Goal: Information Seeking & Learning: Learn about a topic

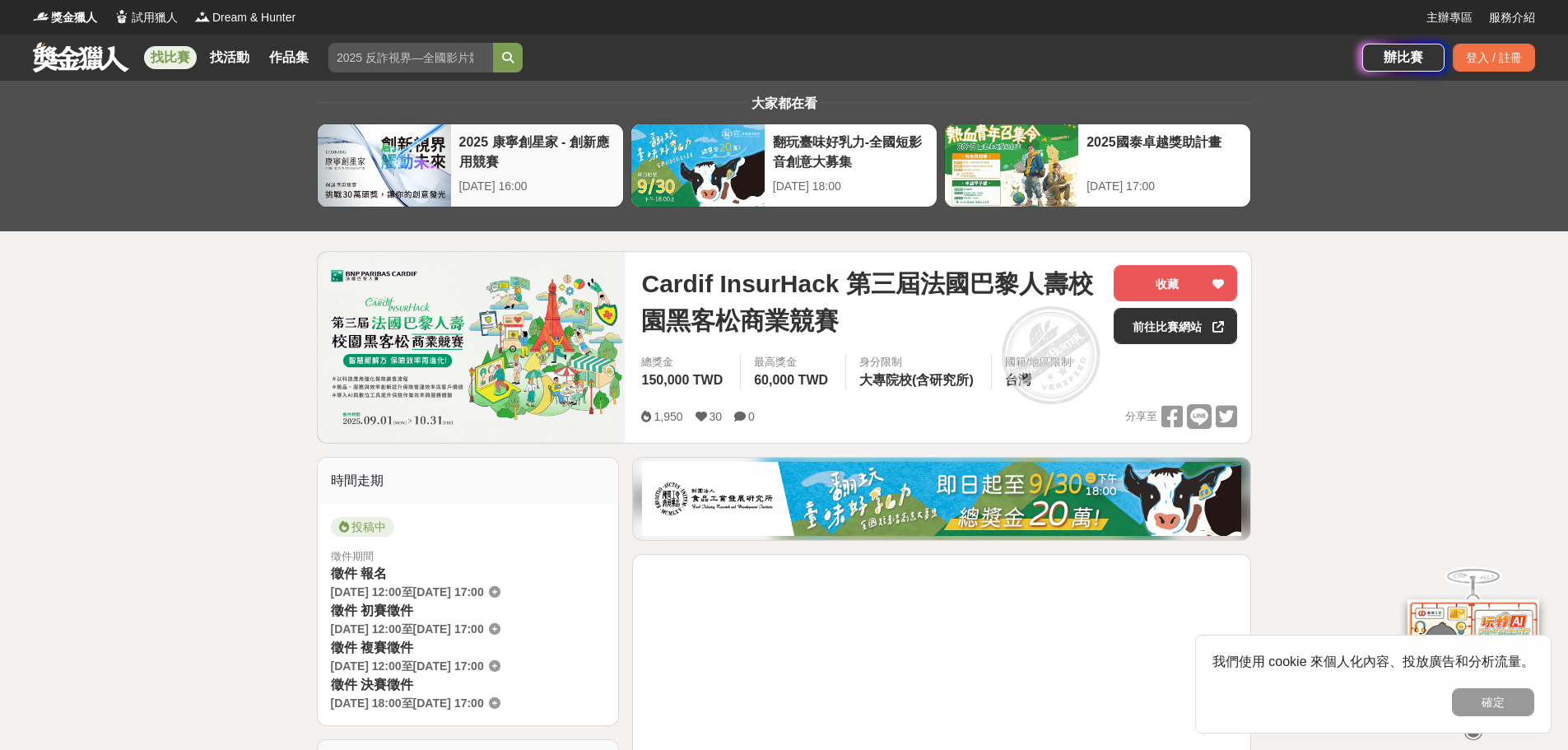
click at [587, 186] on div "[DATE] 16:00" at bounding box center [537, 187] width 155 height 17
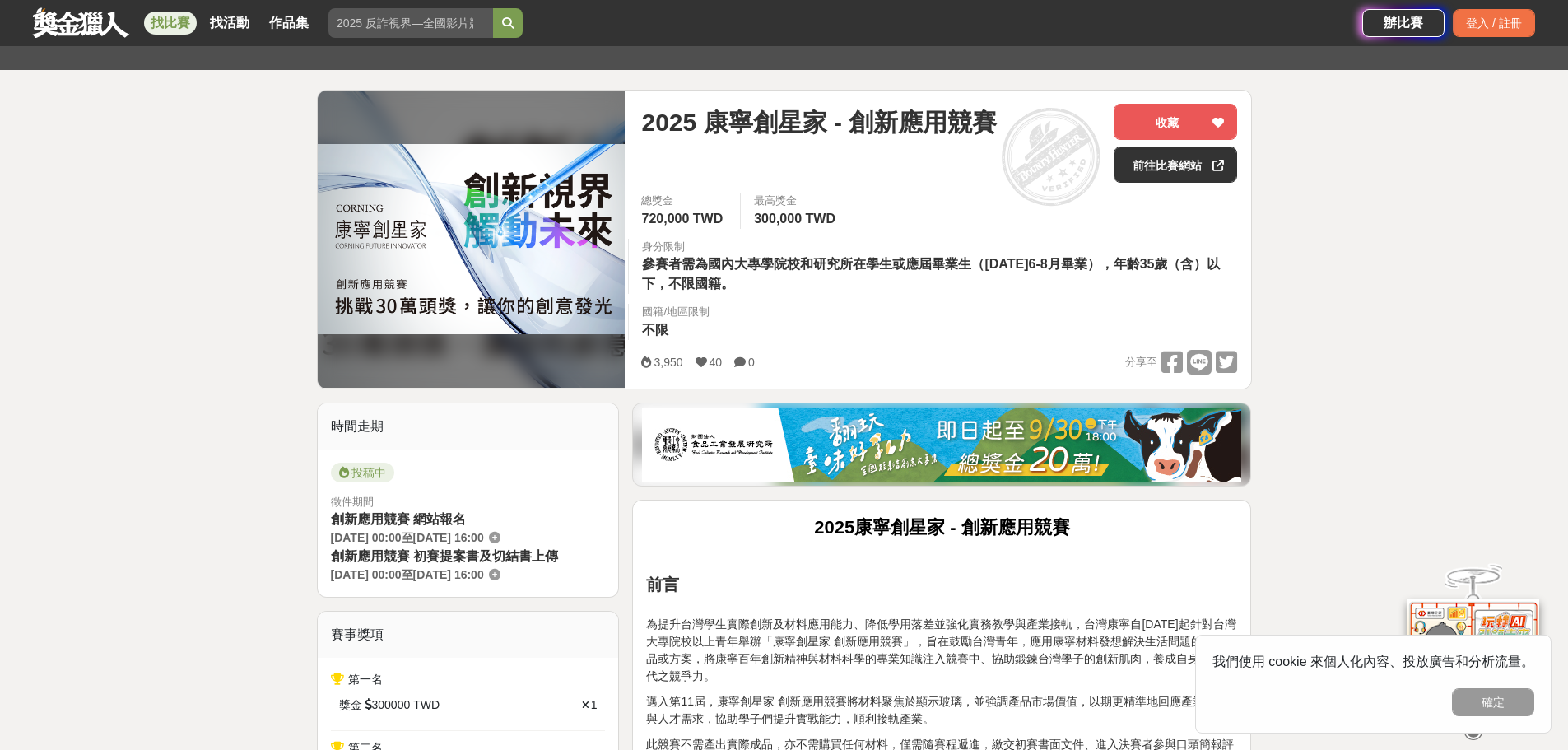
scroll to position [162, 0]
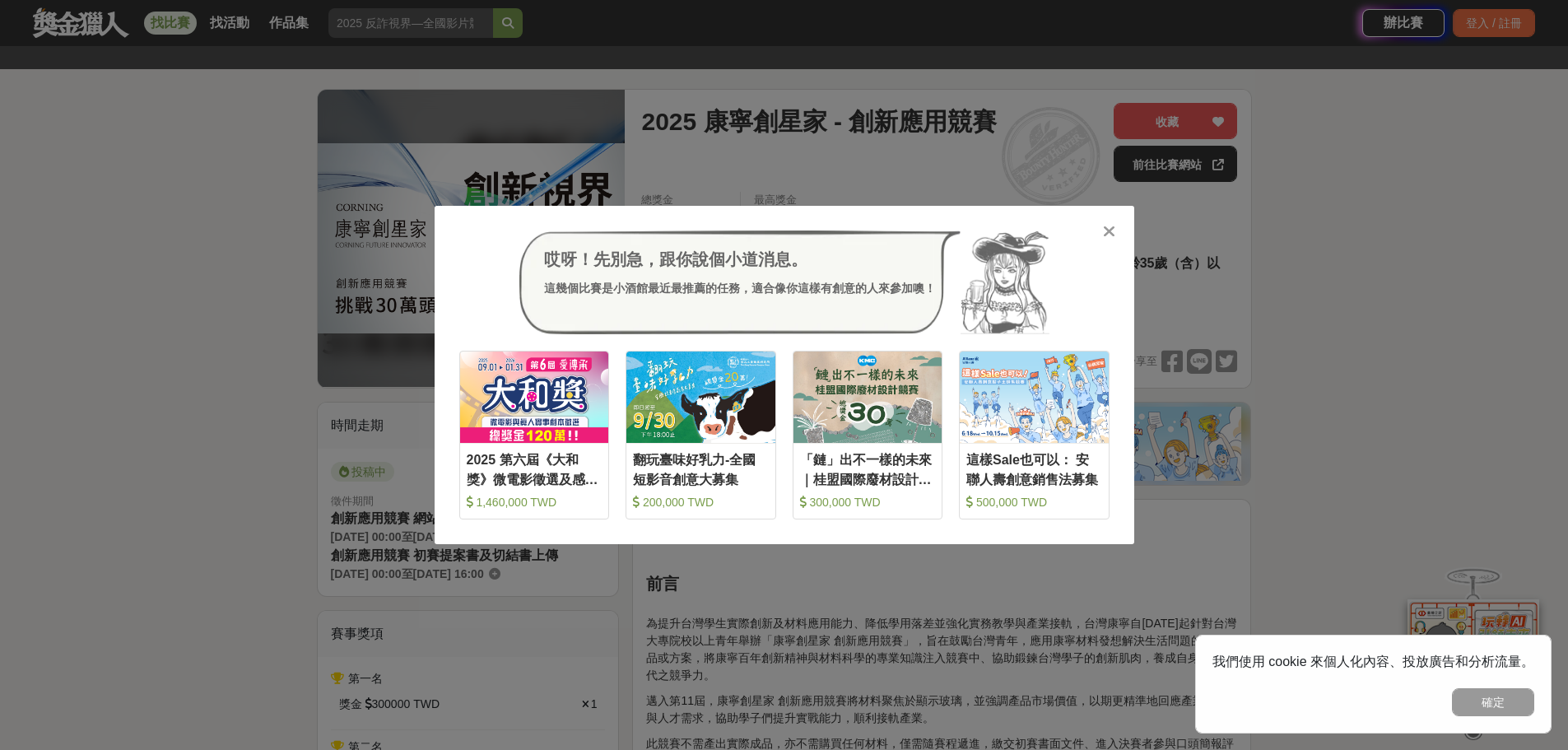
click at [1104, 234] on icon at bounding box center [1109, 231] width 12 height 16
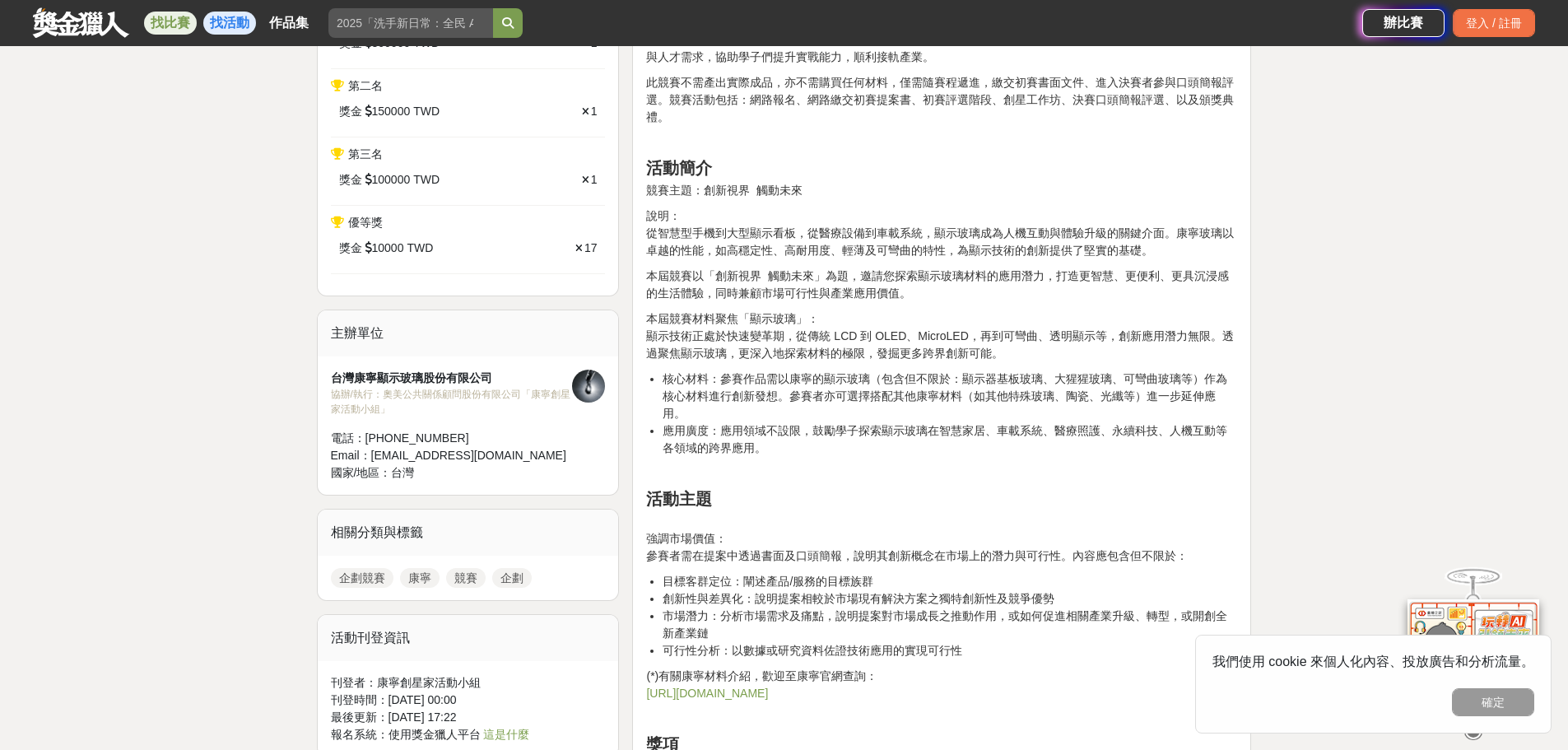
scroll to position [822, 0]
click at [233, 25] on link "找活動" at bounding box center [230, 23] width 53 height 23
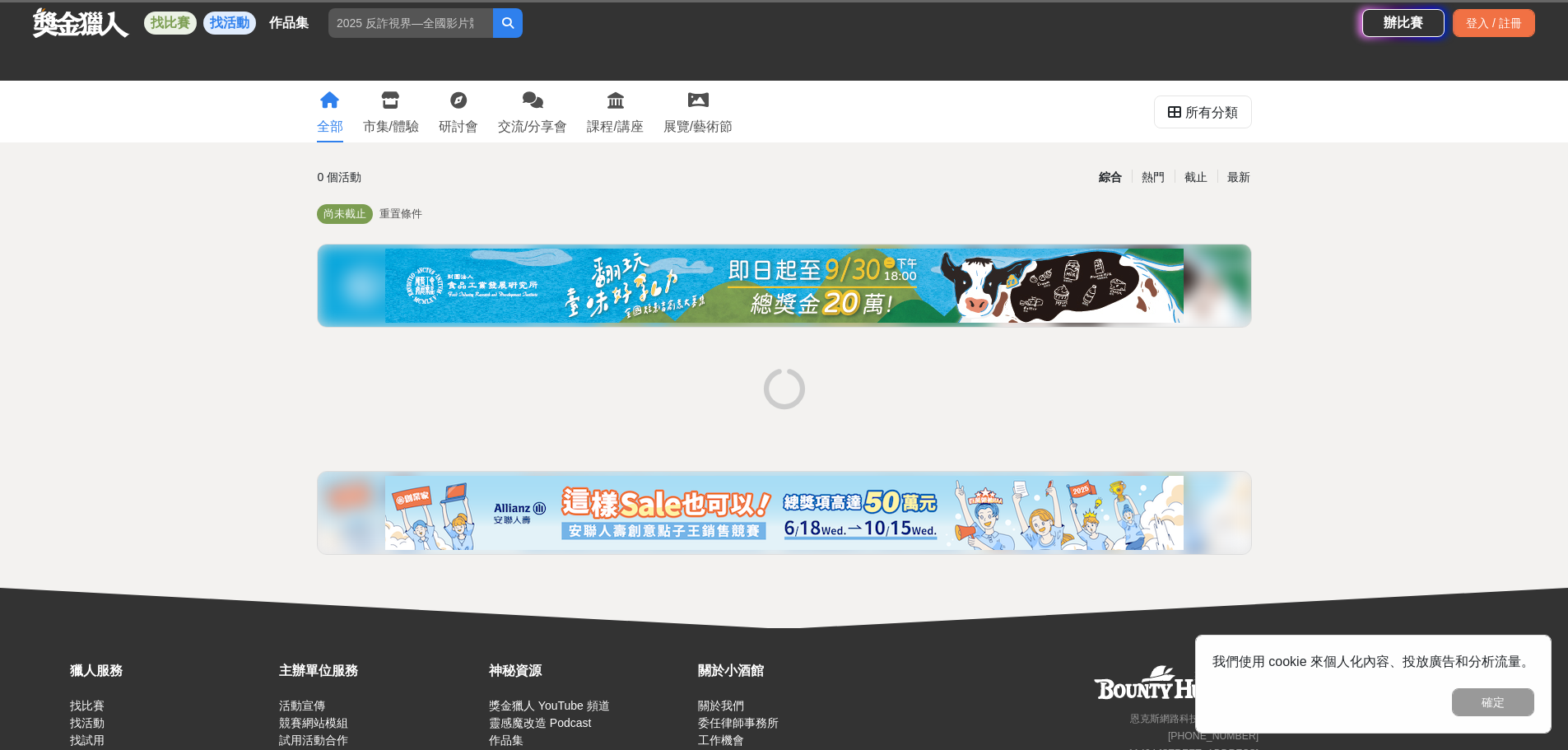
click at [172, 19] on link "找比賽" at bounding box center [170, 23] width 53 height 23
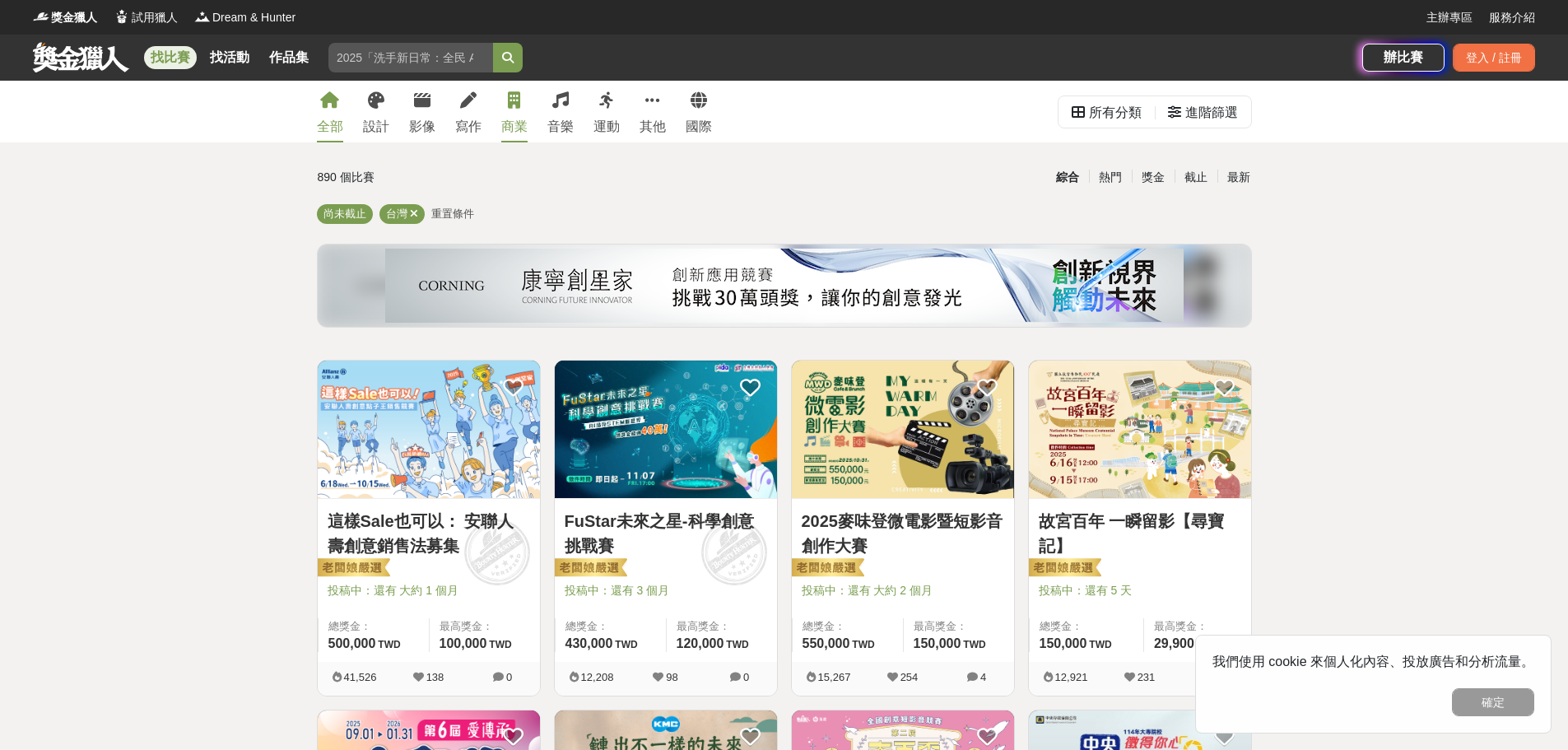
click at [510, 128] on div "商業" at bounding box center [514, 126] width 27 height 20
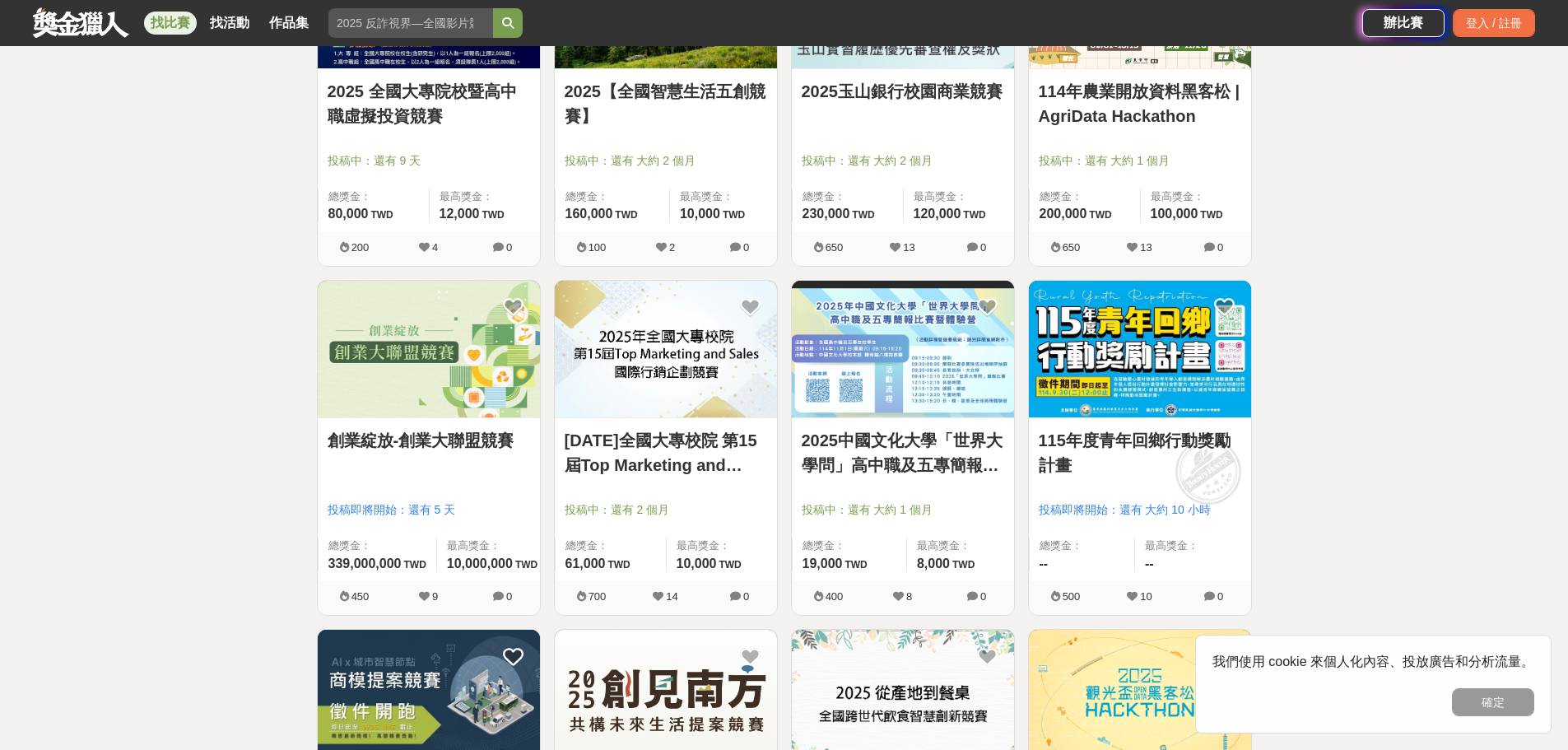
scroll to position [1479, 0]
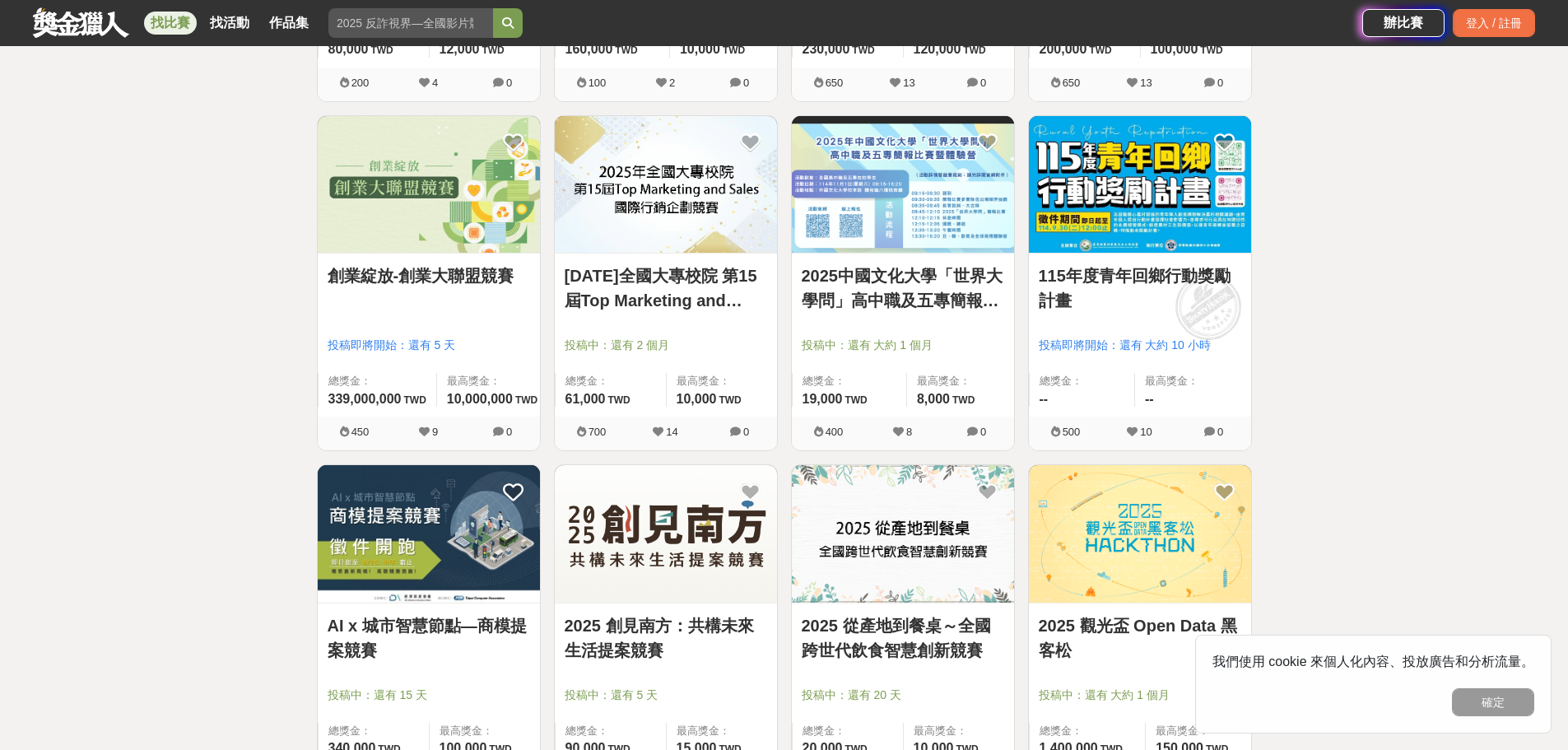
scroll to position [1644, 0]
click at [620, 294] on link "[DATE]全國大專校院 第15屆Top Marketing and Sales國際行銷企劃競賽" at bounding box center [666, 287] width 203 height 49
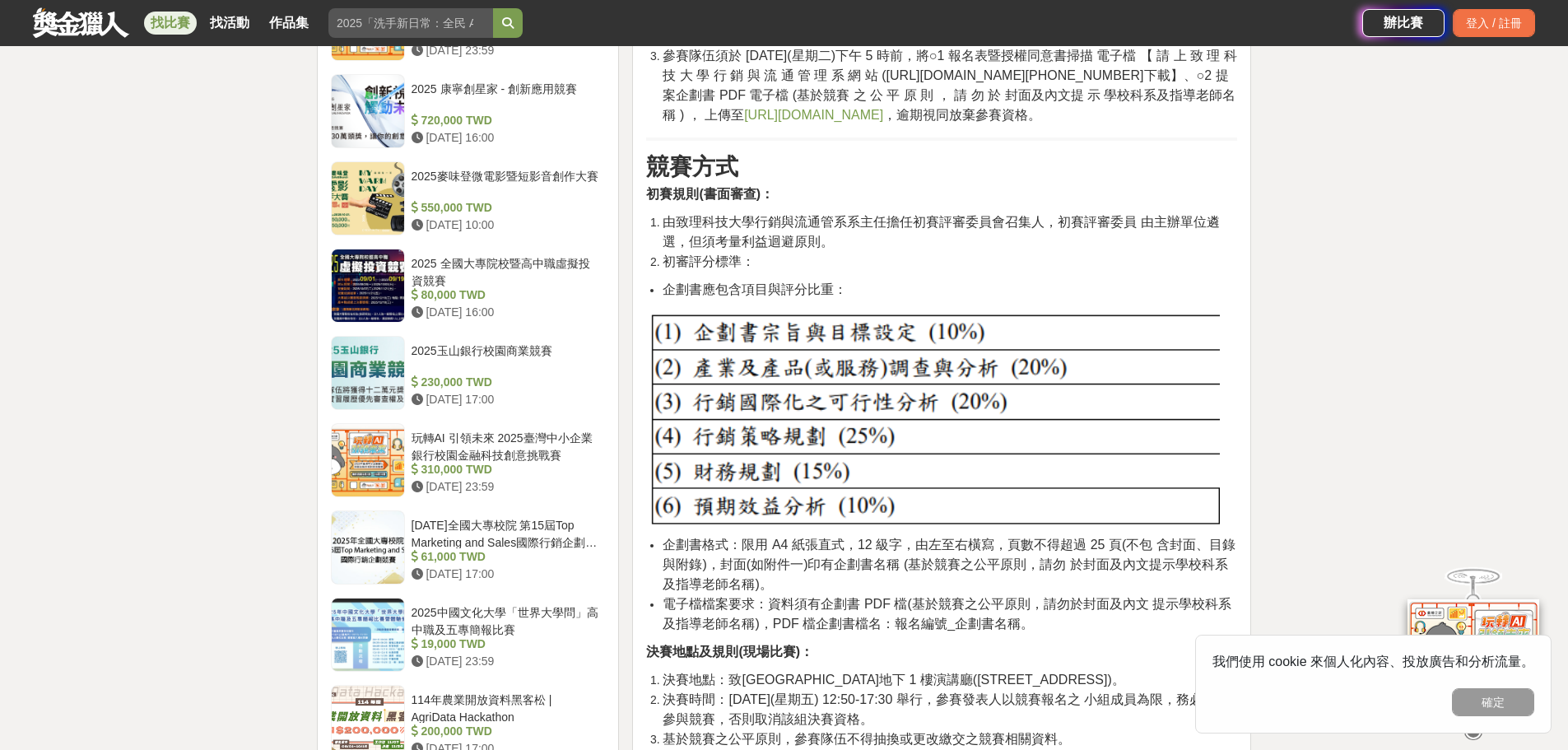
scroll to position [1397, 0]
